Goal: Information Seeking & Learning: Learn about a topic

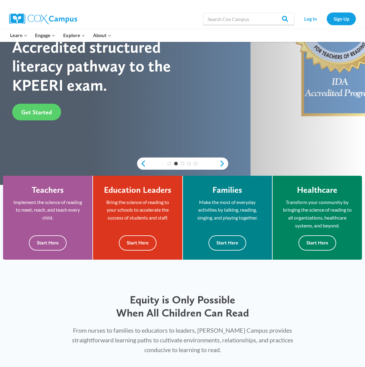
scroll to position [133, 0]
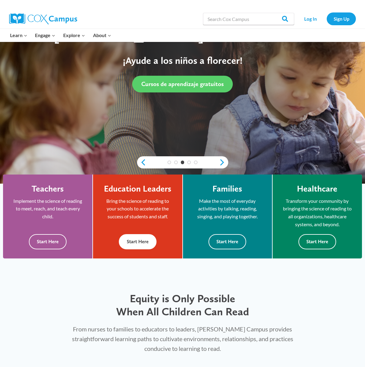
click at [147, 236] on button "Start Here" at bounding box center [138, 241] width 38 height 15
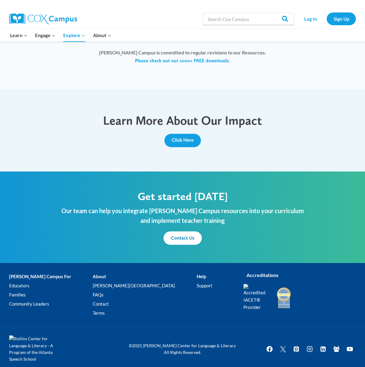
scroll to position [592, 0]
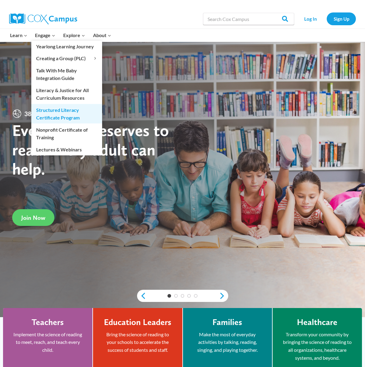
click at [75, 111] on link "Structured Literacy Certificate Program" at bounding box center [66, 113] width 71 height 19
